Goal: Task Accomplishment & Management: Complete application form

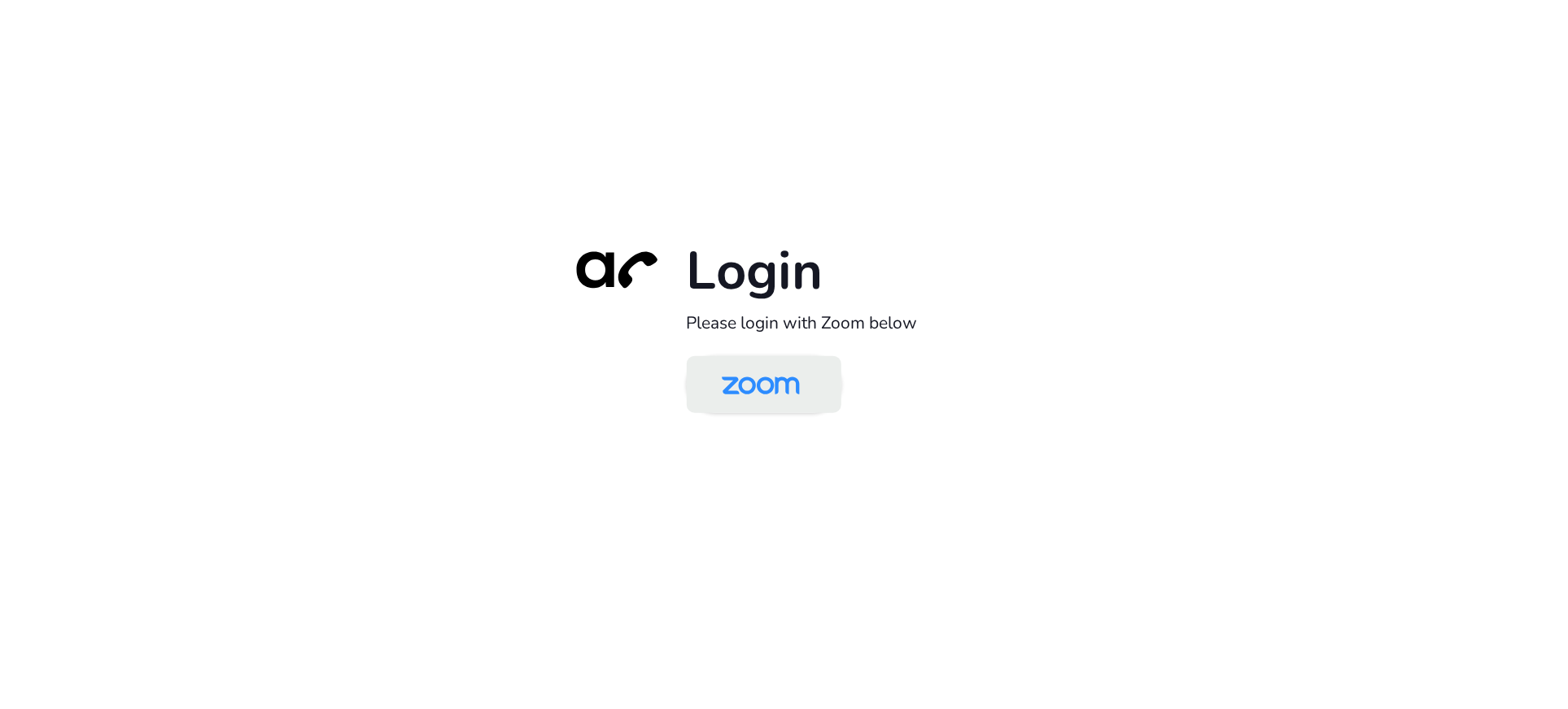
click at [782, 384] on img at bounding box center [760, 386] width 112 height 53
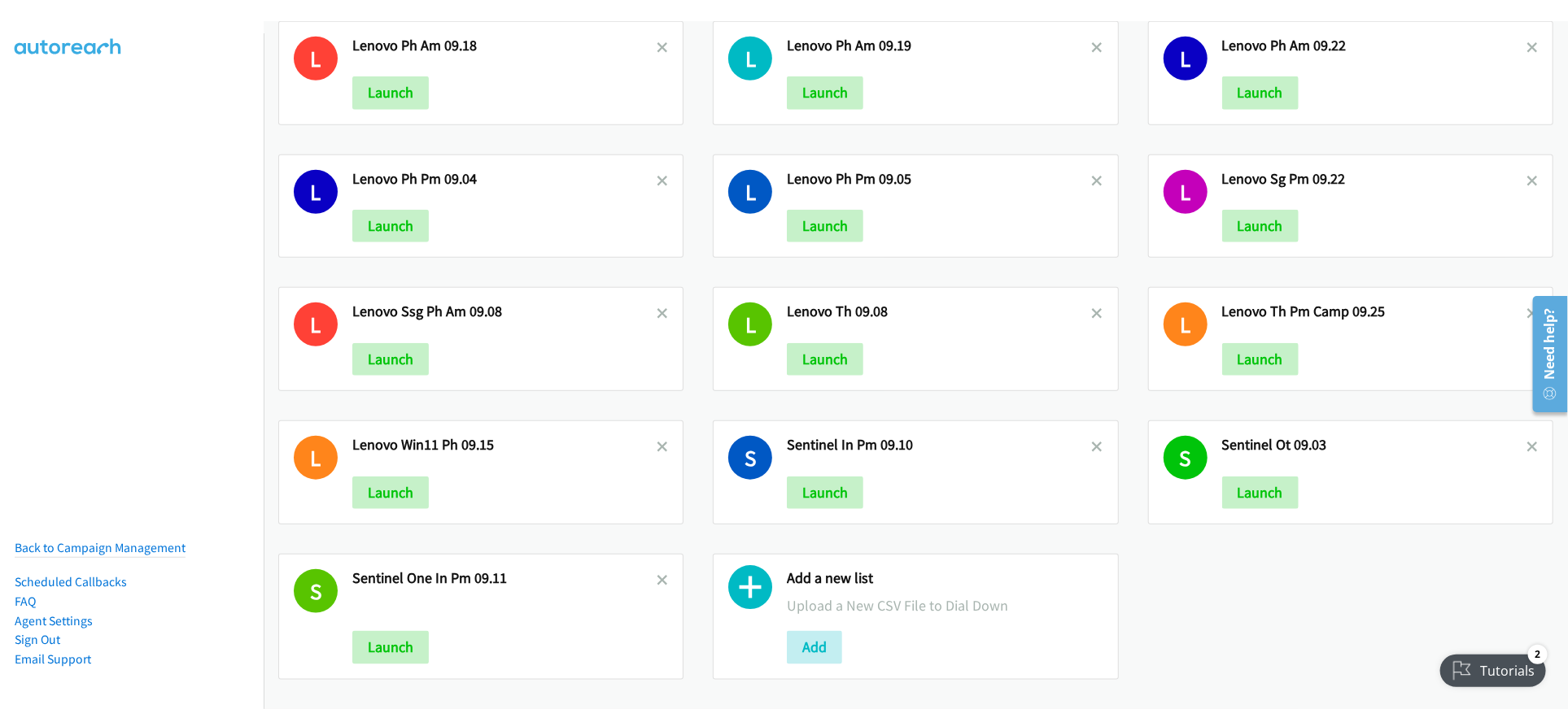
scroll to position [713, 0]
click at [812, 631] on button "Add" at bounding box center [814, 646] width 55 height 32
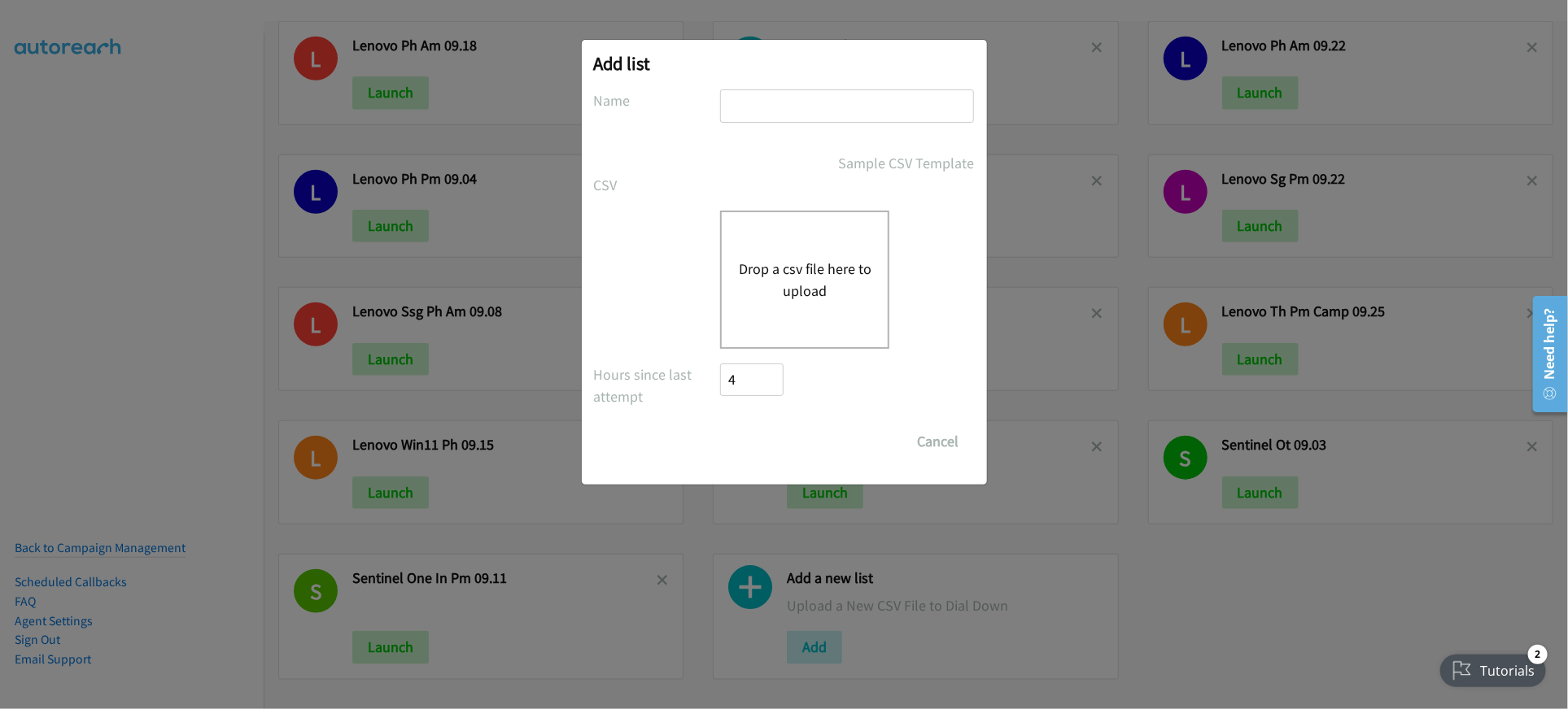
click at [791, 266] on button "Drop a csv file here to upload" at bounding box center [805, 279] width 134 height 44
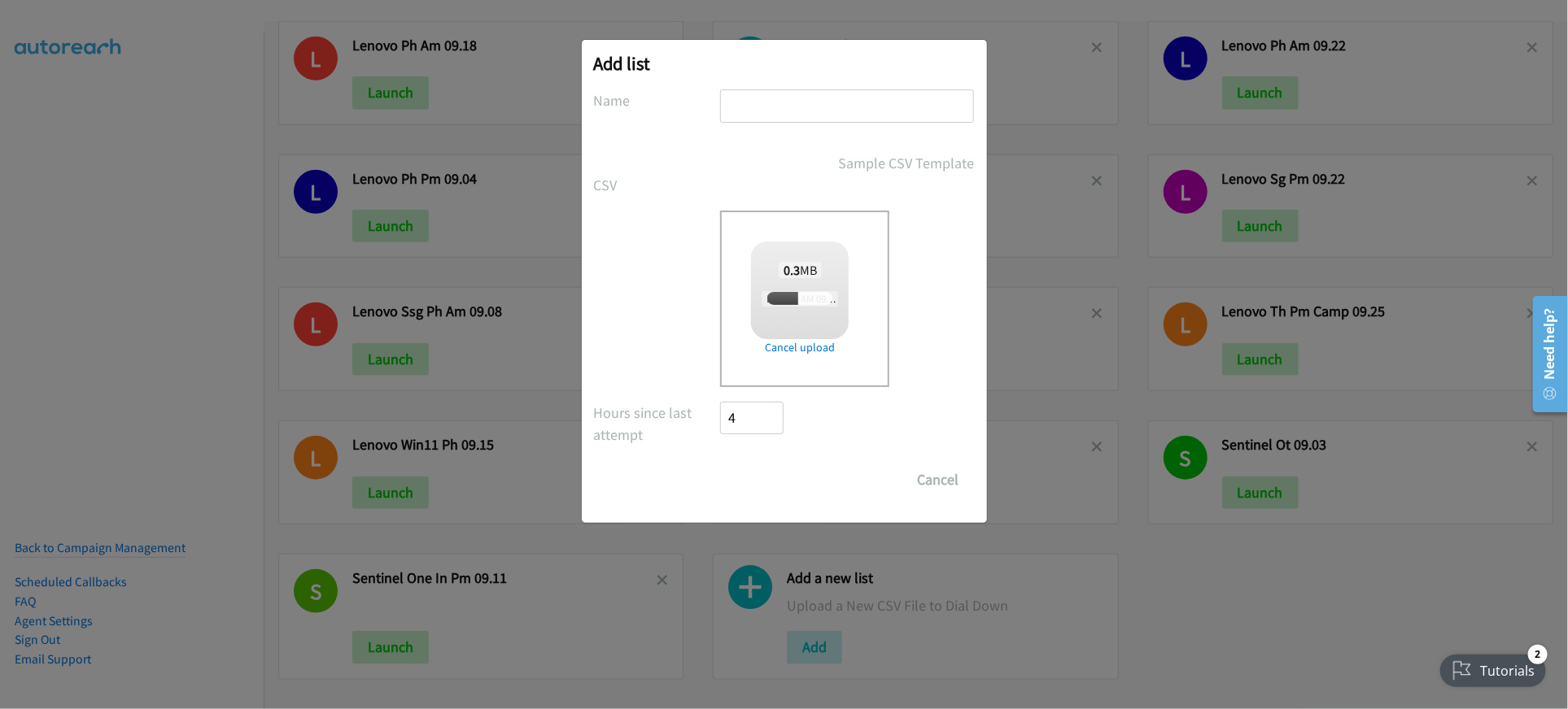
click at [765, 105] on input "text" at bounding box center [847, 106] width 254 height 33
type input "Lenovo SG"
checkbox input "true"
type input "Lenovo SG AM 09.26"
click at [738, 485] on input "Save List" at bounding box center [764, 479] width 86 height 32
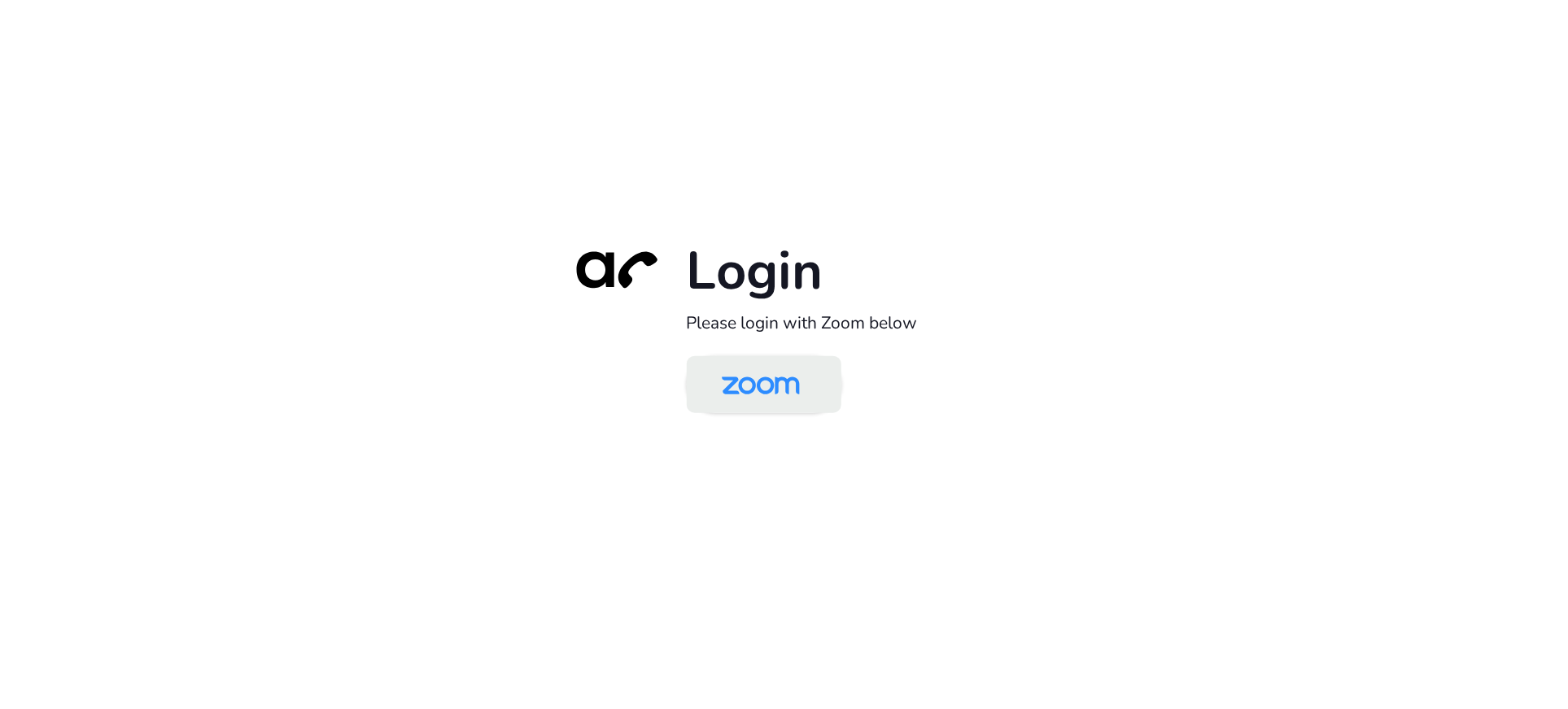
click at [778, 390] on img at bounding box center [760, 386] width 112 height 53
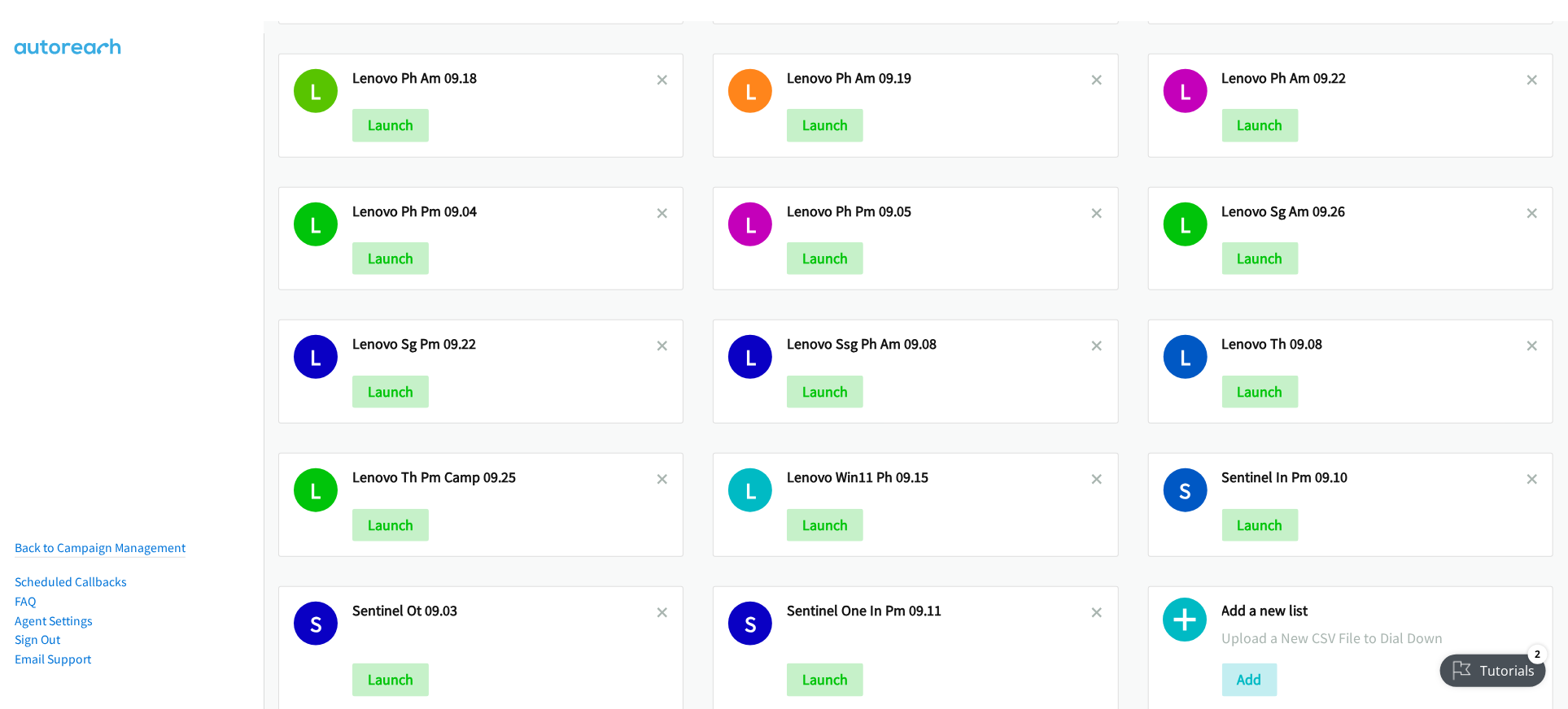
scroll to position [713, 0]
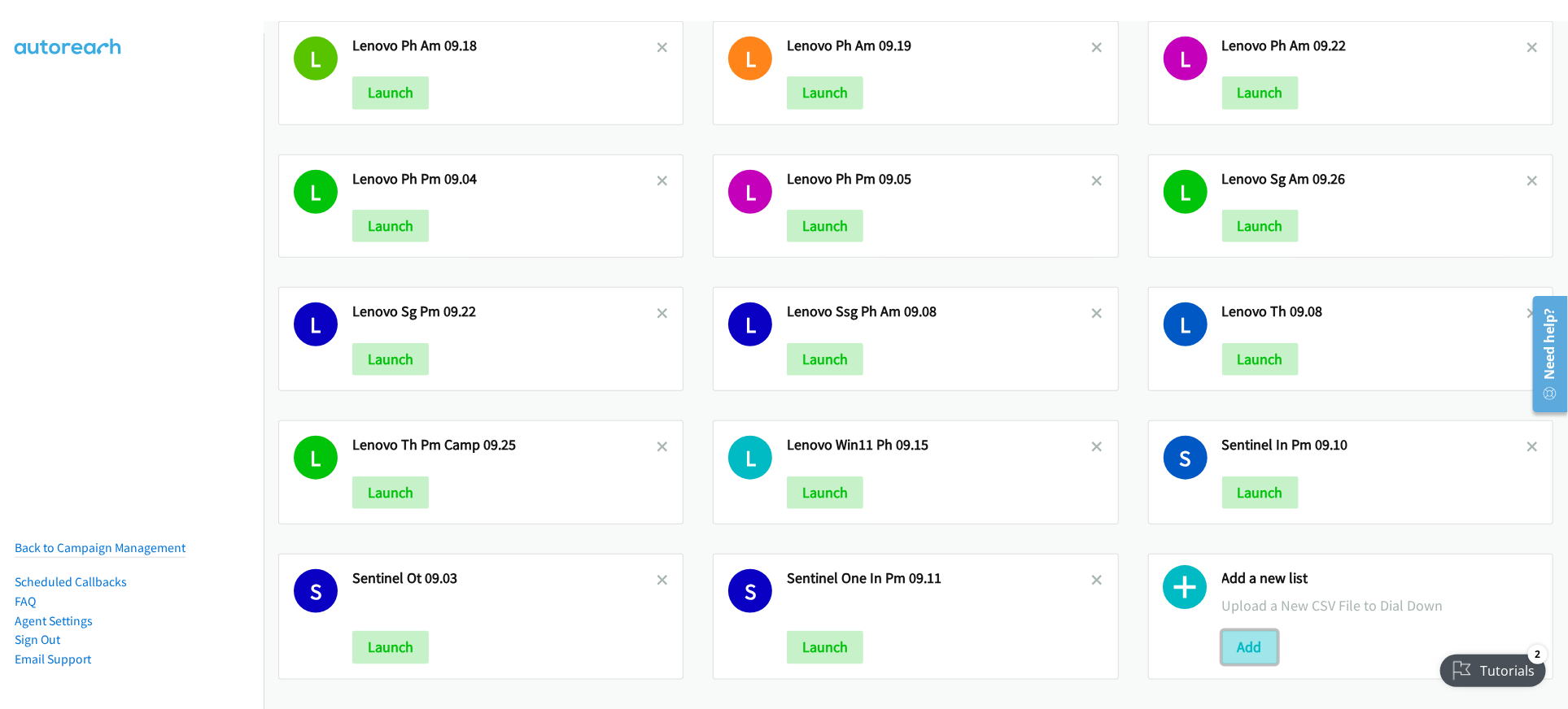
click at [1237, 631] on button "Add" at bounding box center [1250, 646] width 55 height 32
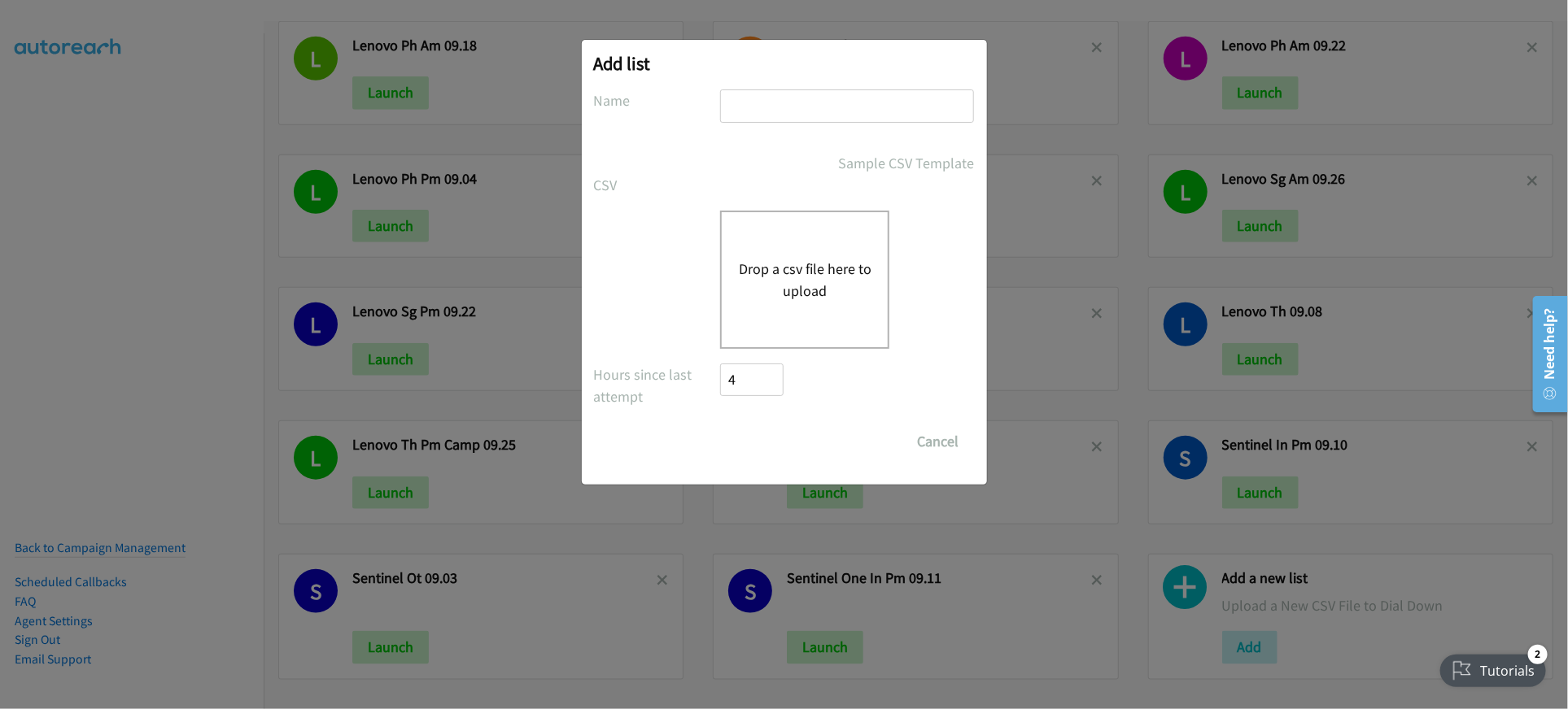
click at [831, 116] on input "text" at bounding box center [847, 106] width 254 height 33
drag, startPoint x: 790, startPoint y: 106, endPoint x: 805, endPoint y: 108, distance: 15.1
click at [791, 106] on input "lenovo SG 09.26" at bounding box center [847, 106] width 254 height 33
click at [733, 107] on input "lenovo SG AM 09.26" at bounding box center [847, 106] width 254 height 33
type input "Lenovo SG AM 09.26"
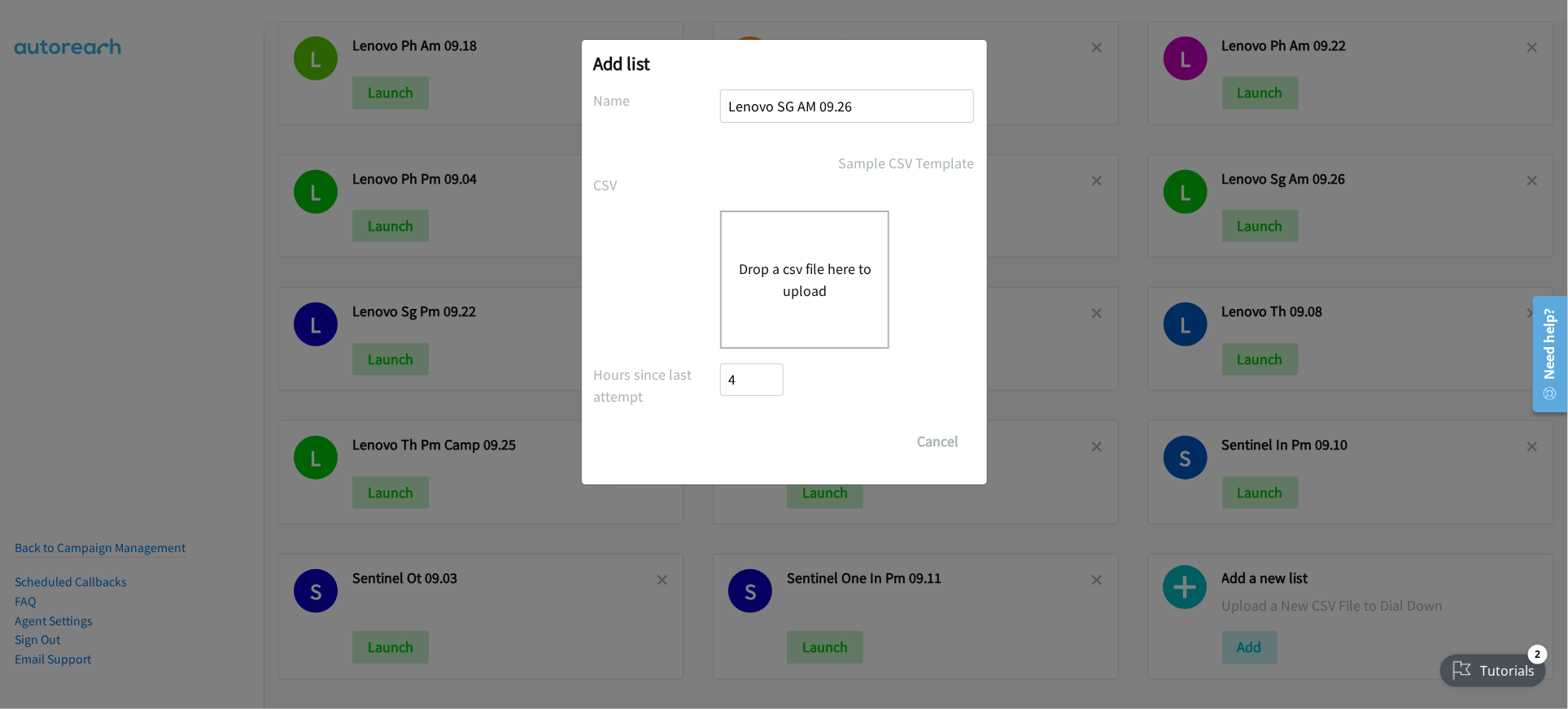
click at [801, 285] on button "Drop a csv file here to upload" at bounding box center [805, 279] width 134 height 44
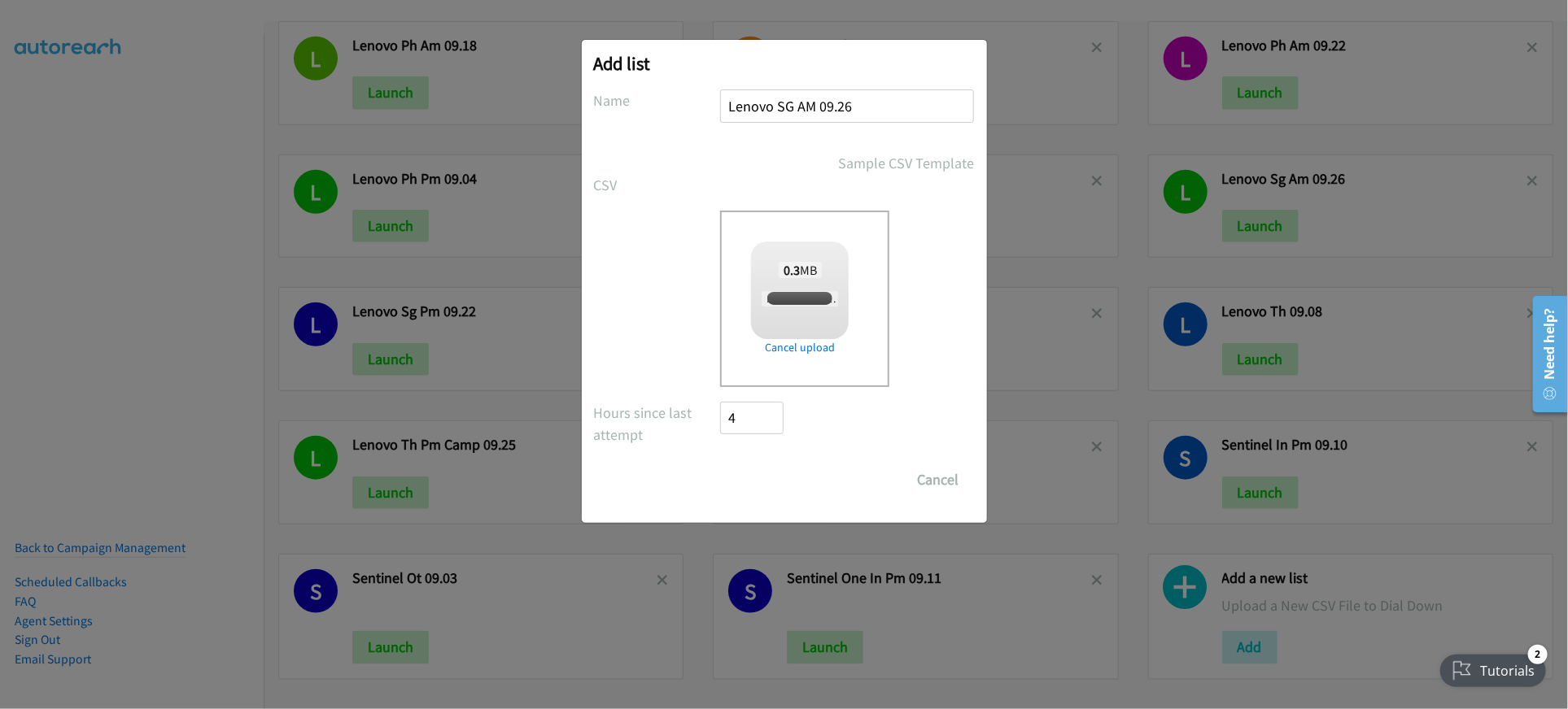
checkbox input "true"
click at [765, 468] on input "Save List" at bounding box center [764, 479] width 86 height 32
